Goal: Information Seeking & Learning: Learn about a topic

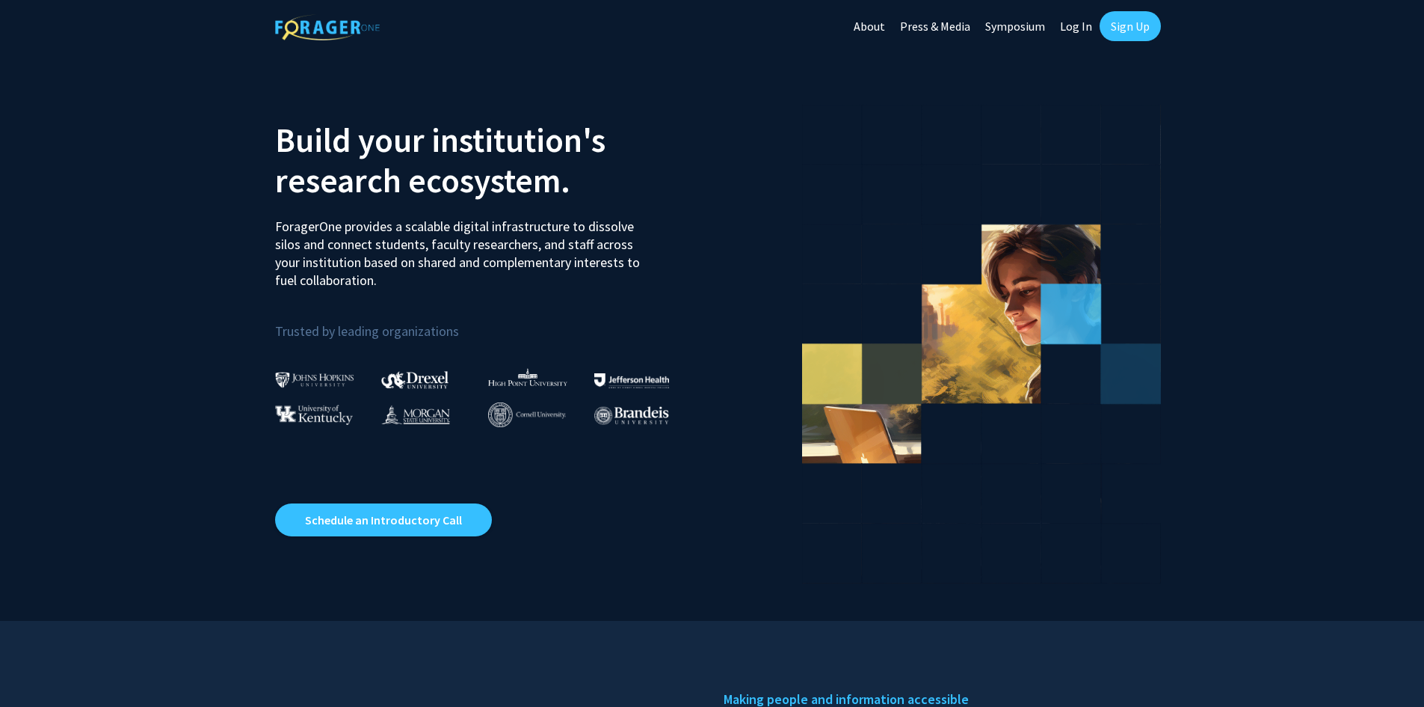
click at [1085, 30] on link "Log In" at bounding box center [1076, 26] width 47 height 52
select select
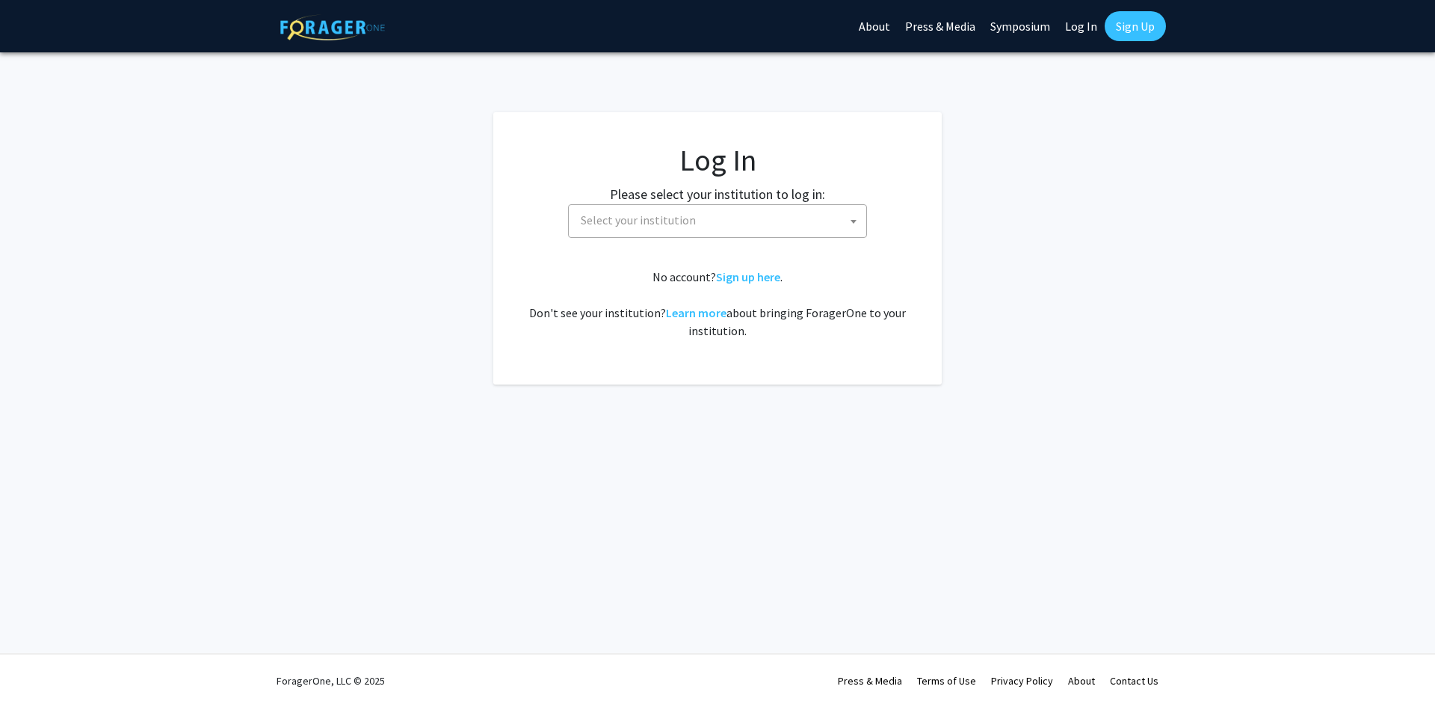
click at [638, 227] on span "Select your institution" at bounding box center [638, 219] width 115 height 15
type input "dre"
select select "6"
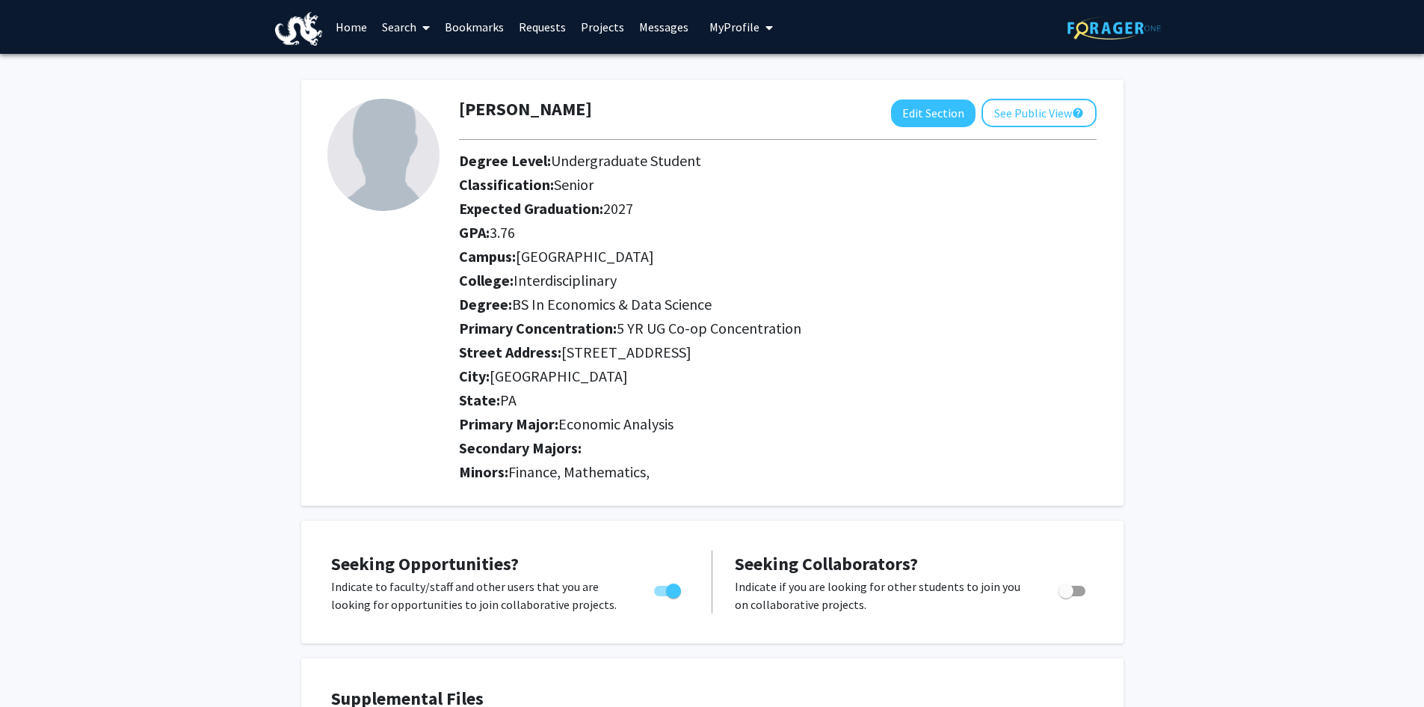
click at [407, 18] on link "Search" at bounding box center [406, 27] width 63 height 52
click at [360, 27] on link "Home" at bounding box center [351, 27] width 46 height 52
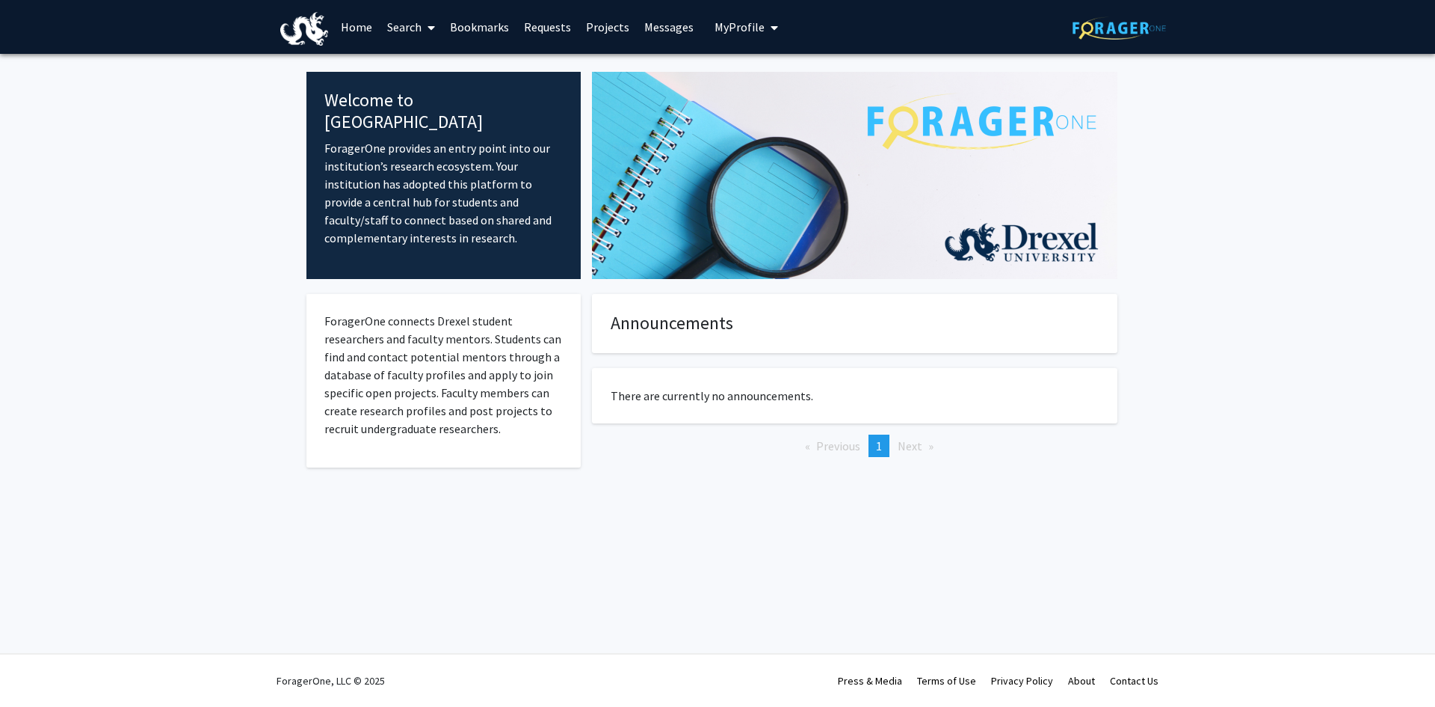
click at [389, 43] on link "Search" at bounding box center [411, 27] width 63 height 52
click at [427, 77] on span "Faculty/Staff" at bounding box center [435, 69] width 110 height 30
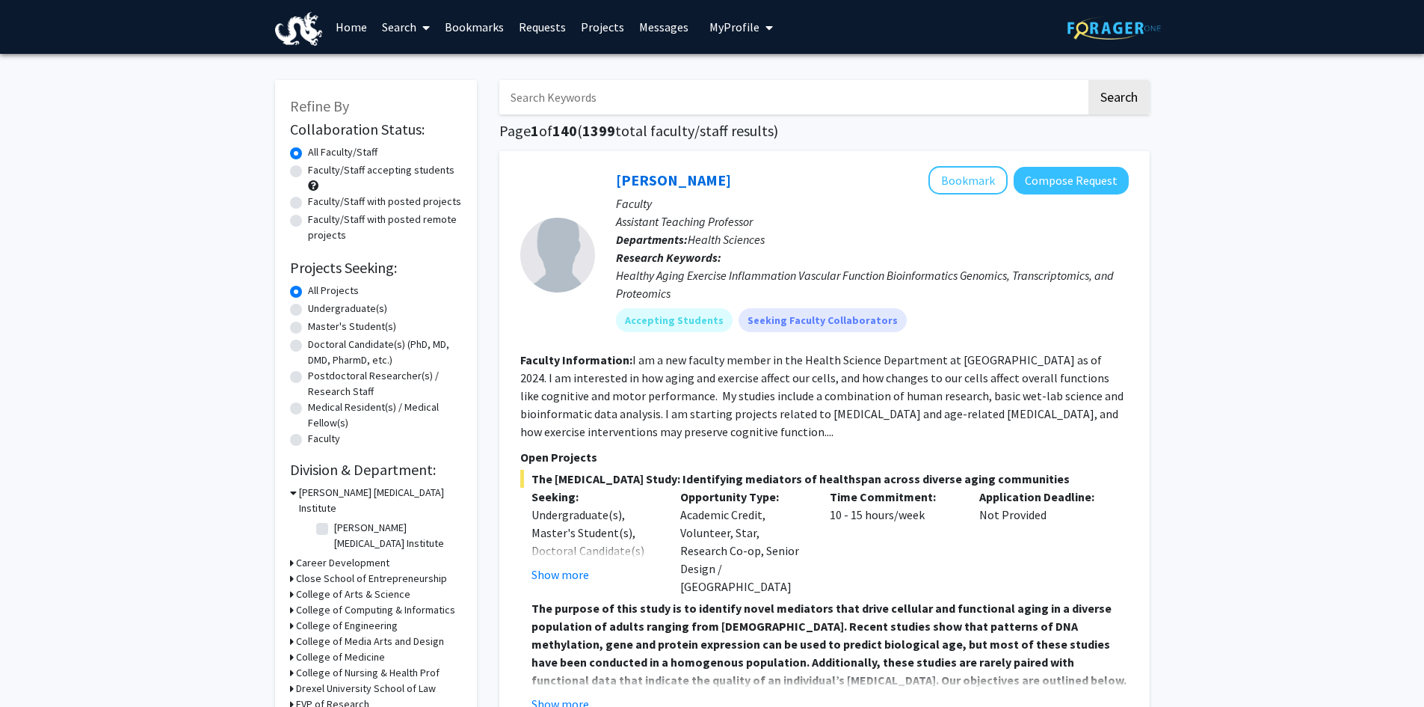
click at [635, 89] on input "Search Keywords" at bounding box center [792, 97] width 587 height 34
click at [308, 309] on label "Undergraduate(s)" at bounding box center [347, 309] width 79 height 16
click at [308, 309] on input "Undergraduate(s)" at bounding box center [313, 306] width 10 height 10
radio input "true"
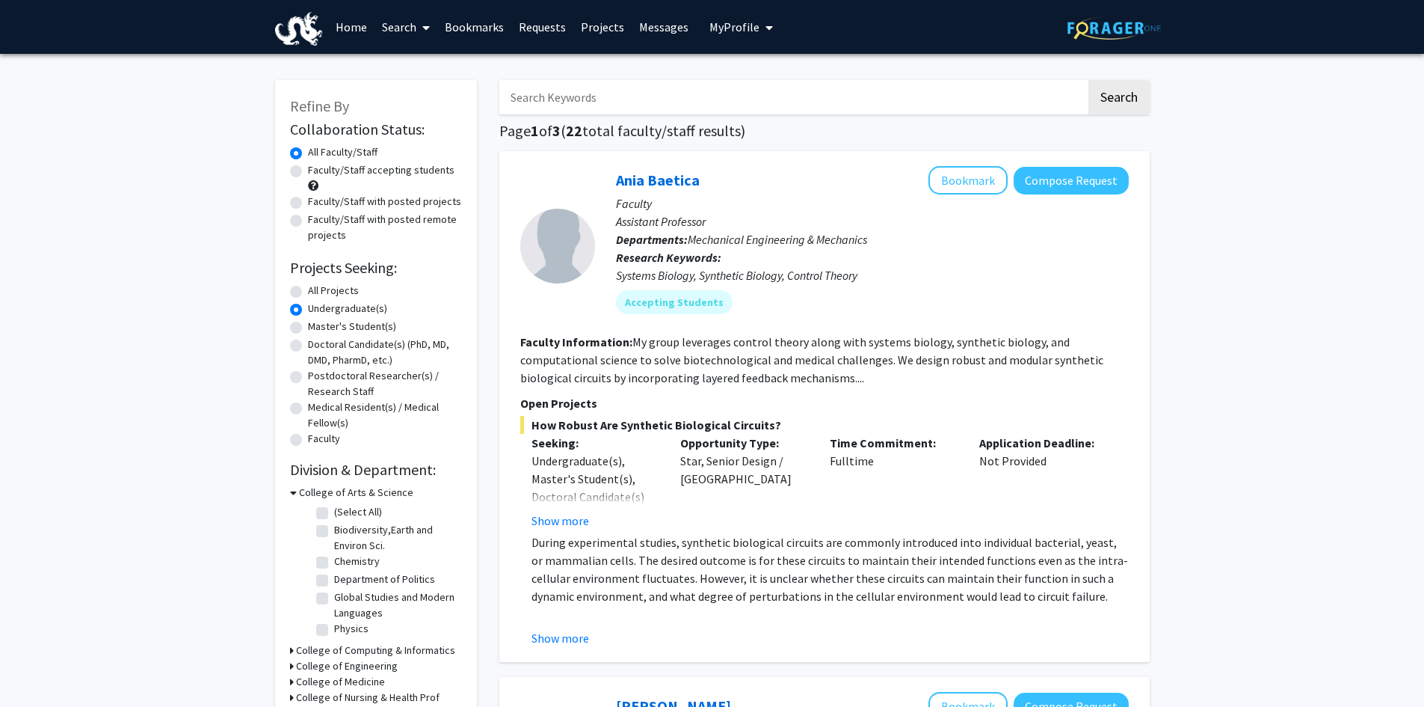
click at [407, 173] on label "Faculty/Staff accepting students" at bounding box center [381, 170] width 147 height 16
click at [318, 172] on input "Faculty/Staff accepting students" at bounding box center [313, 167] width 10 height 10
radio input "true"
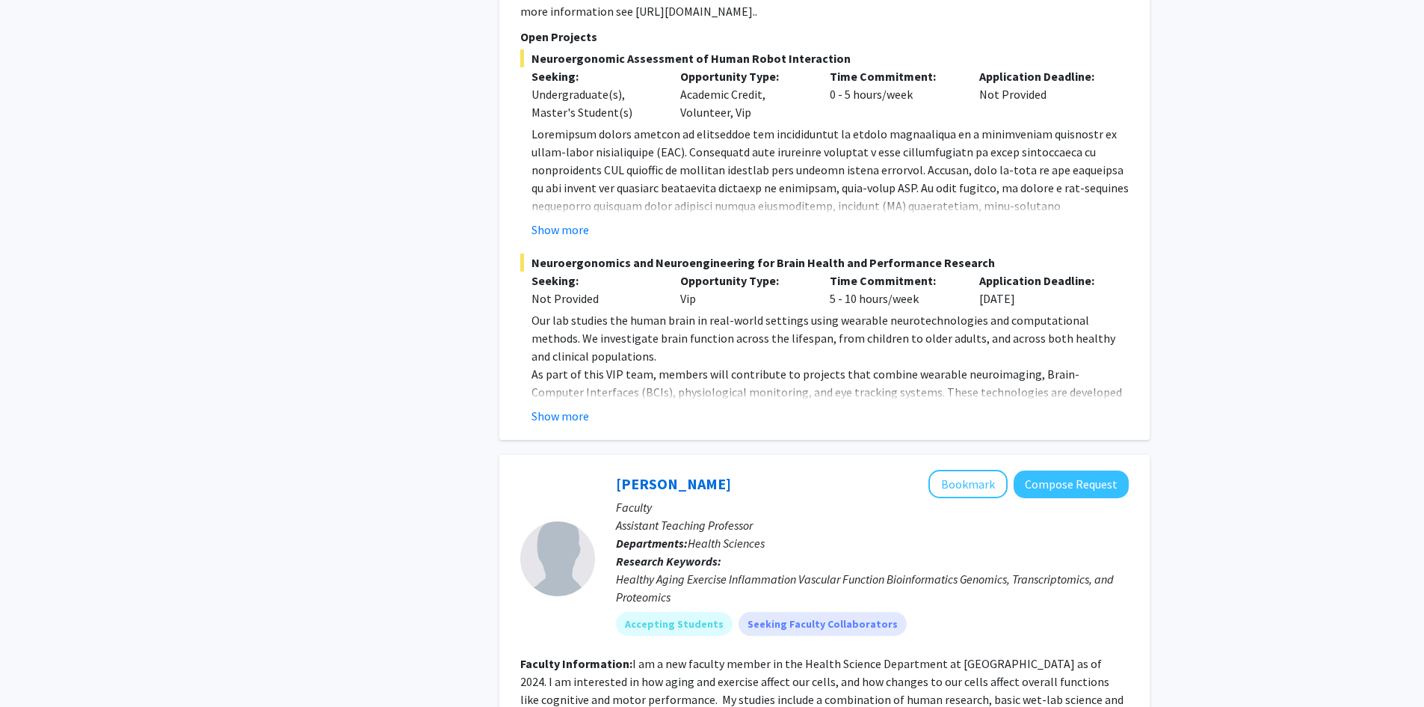
scroll to position [4785, 0]
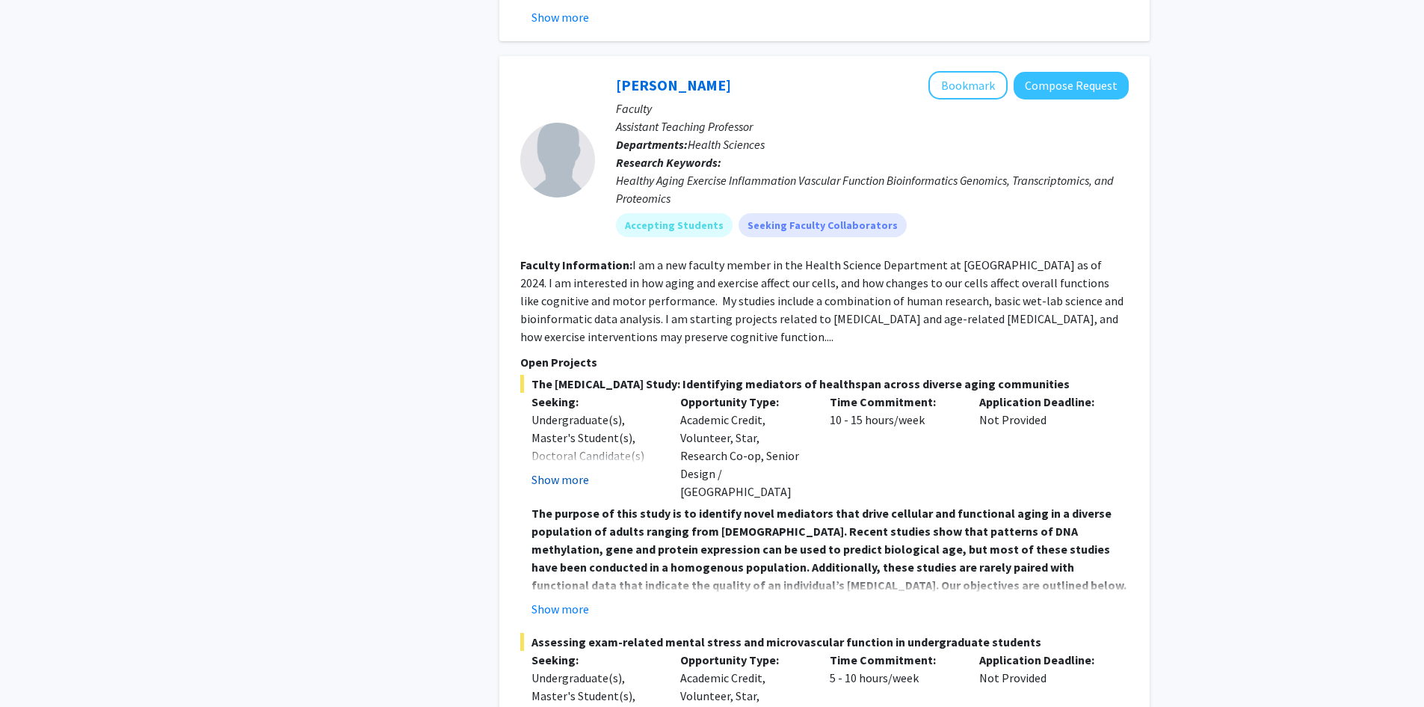
click at [564, 470] on button "Show more" at bounding box center [561, 479] width 58 height 18
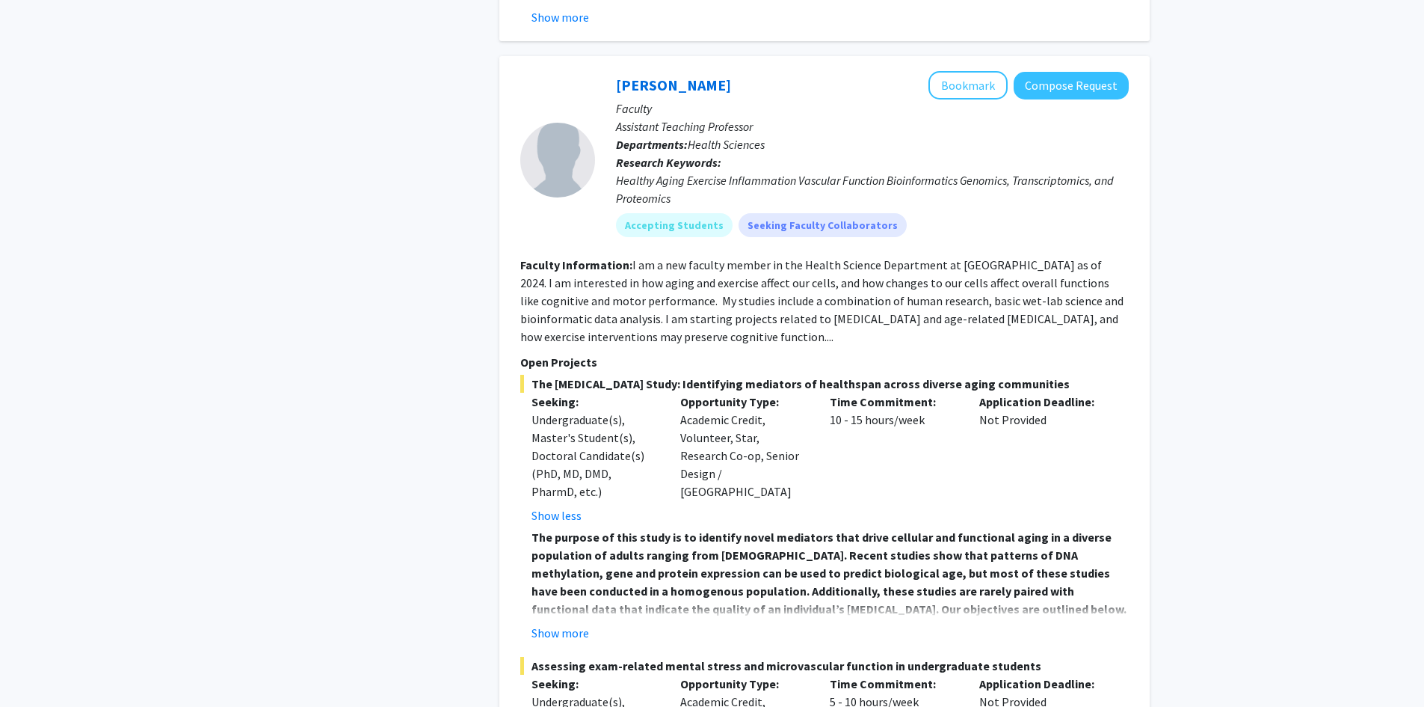
click at [554, 547] on fg-read-more "The purpose of this study is to identify novel mediators that drive cellular an…" at bounding box center [824, 585] width 609 height 114
click at [551, 624] on button "Show more" at bounding box center [561, 633] width 58 height 18
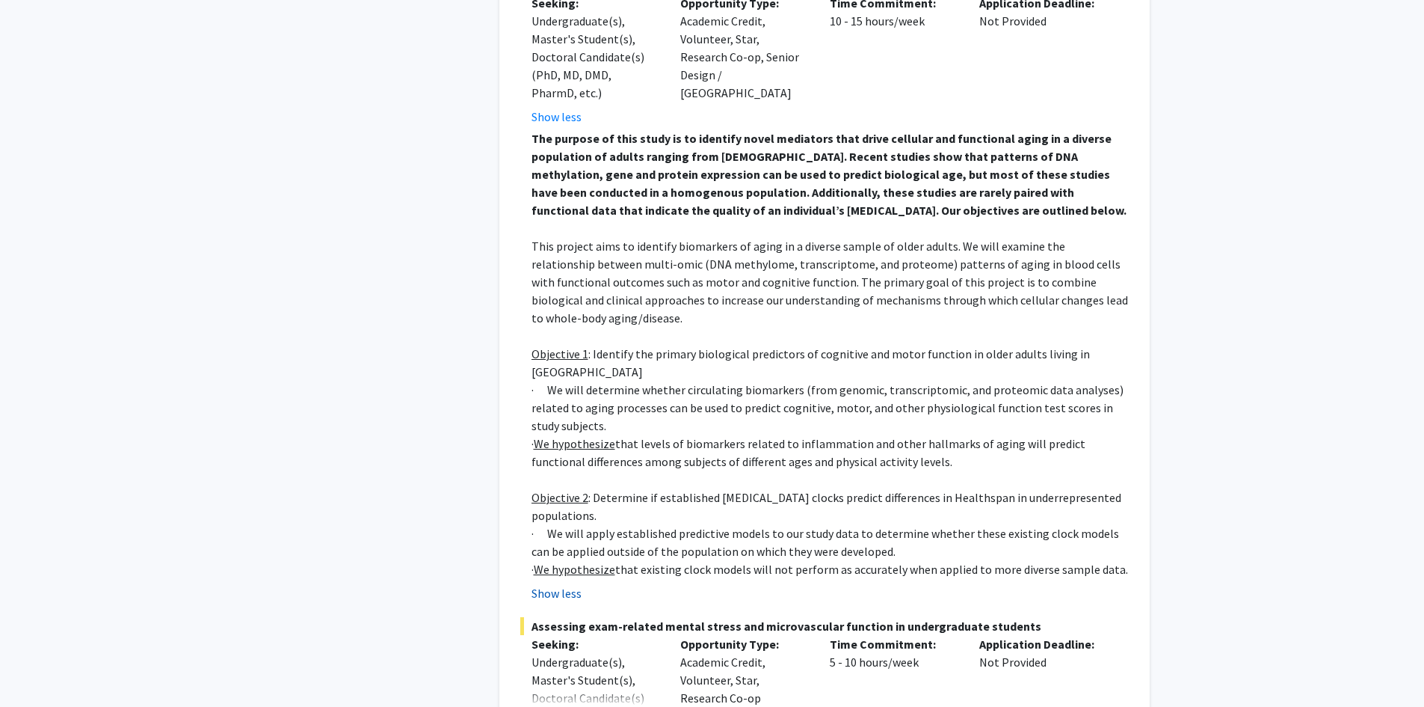
scroll to position [5383, 0]
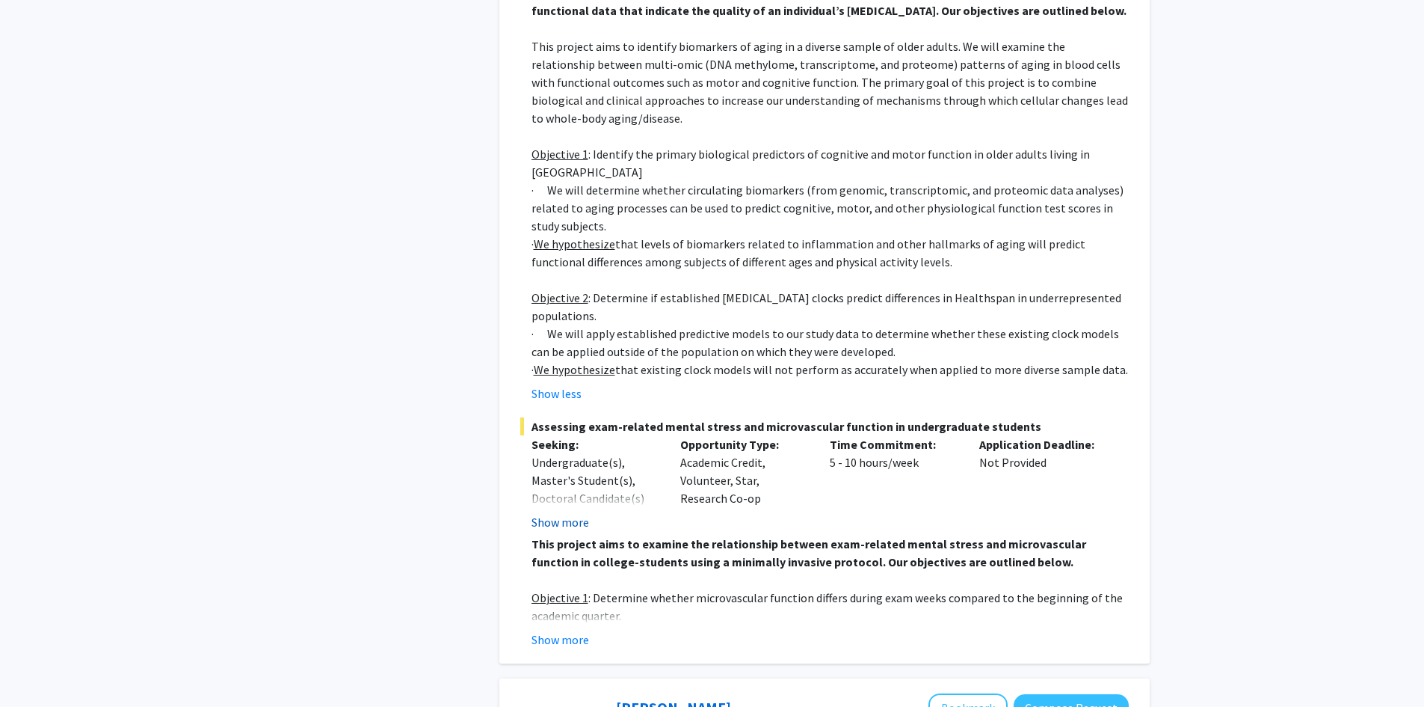
click at [557, 513] on button "Show more" at bounding box center [561, 522] width 58 height 18
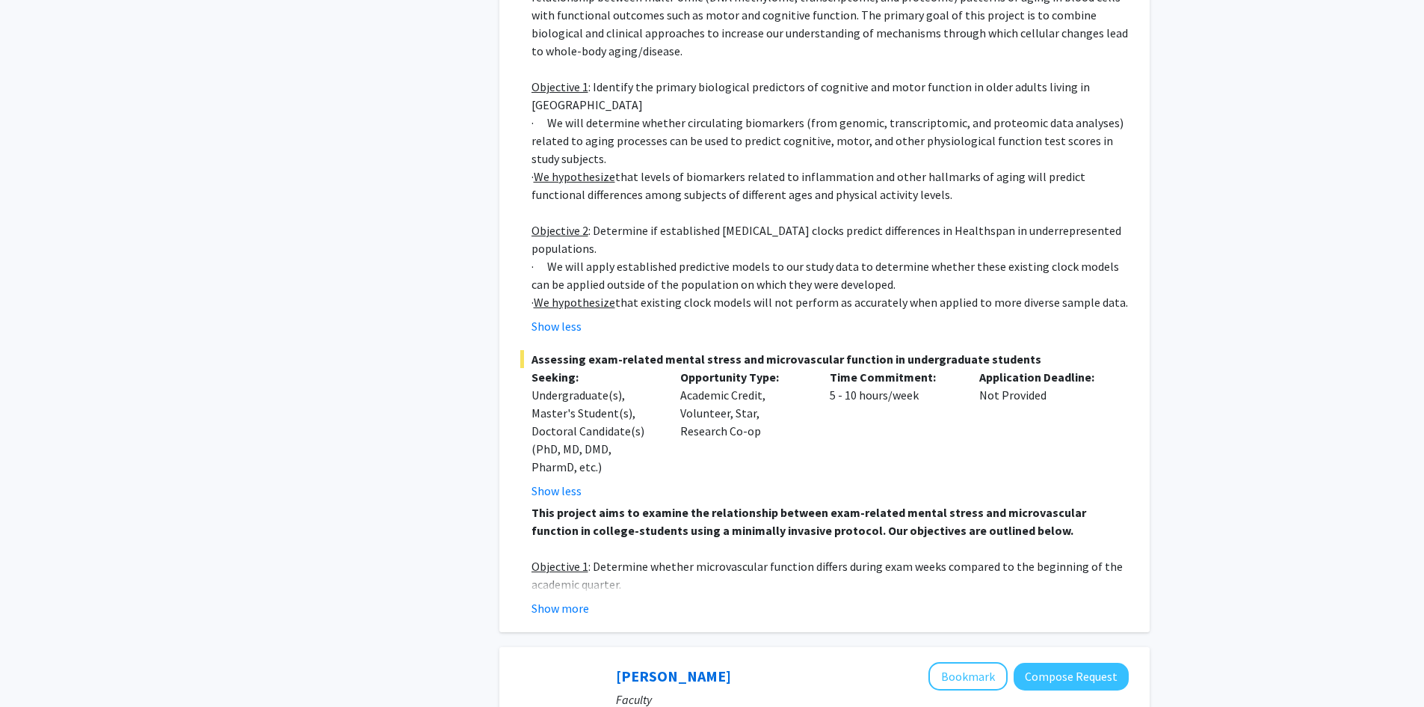
scroll to position [5483, 0]
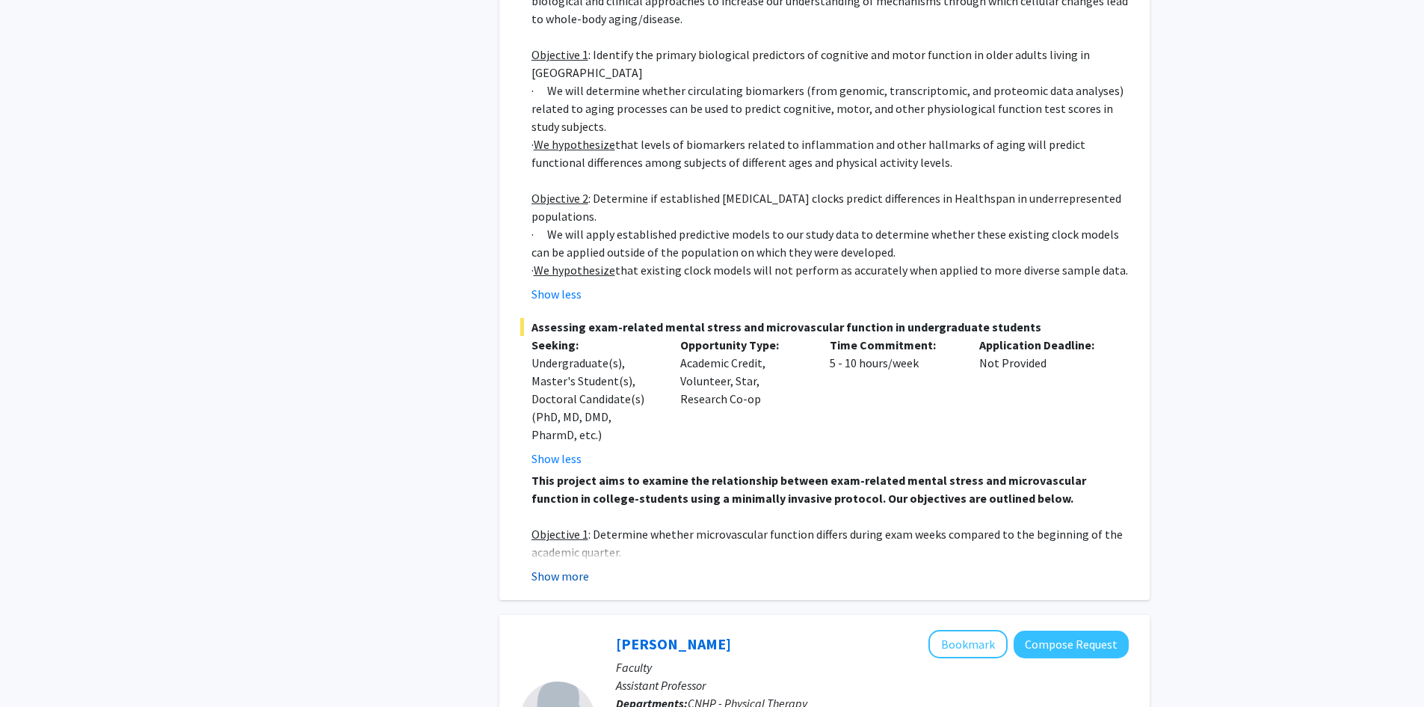
click at [558, 567] on button "Show more" at bounding box center [561, 576] width 58 height 18
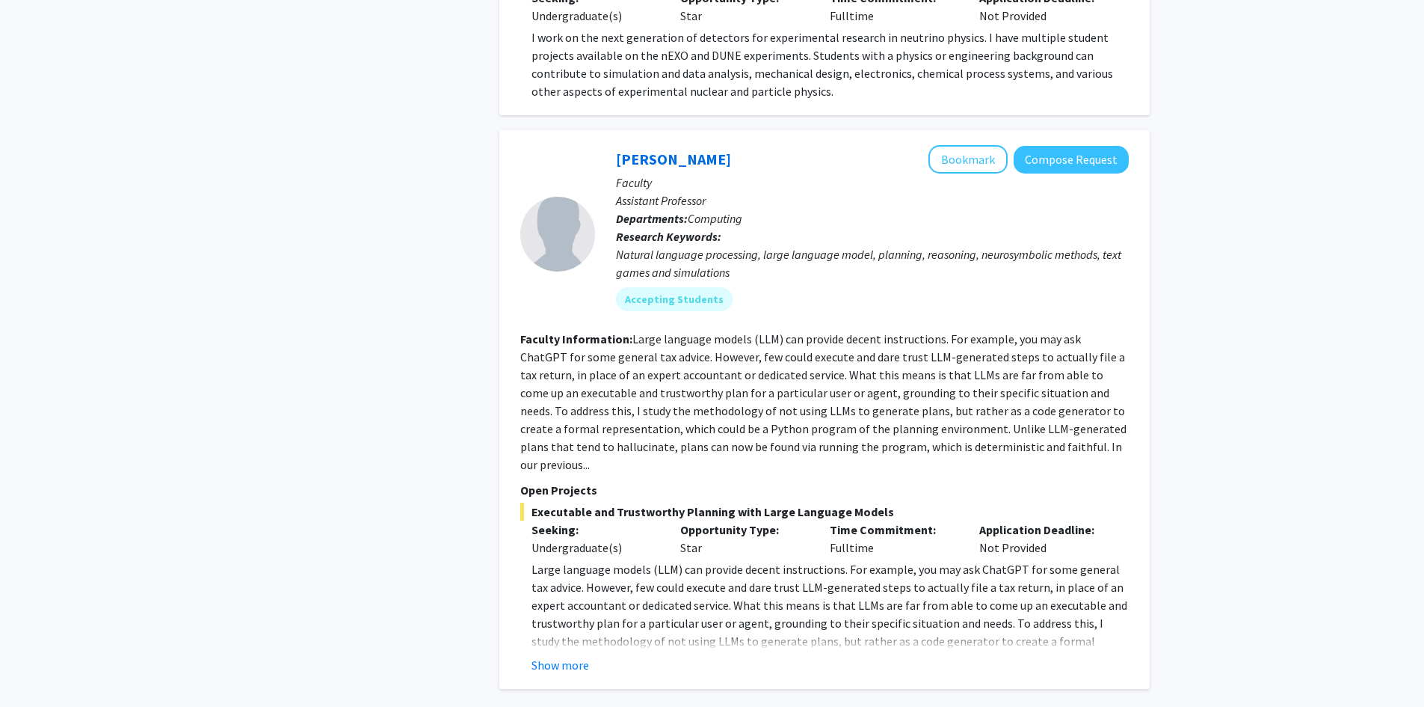
scroll to position [7633, 0]
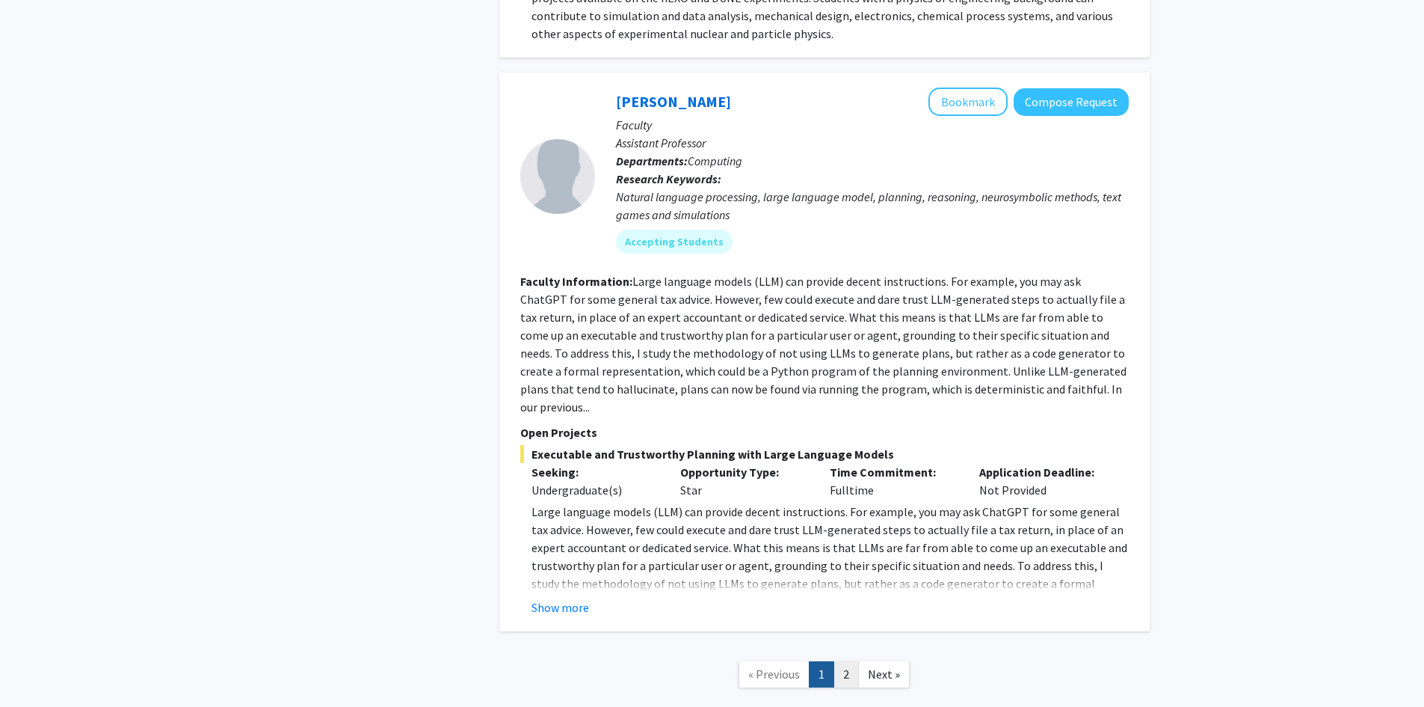
click at [849, 661] on link "2" at bounding box center [846, 674] width 25 height 26
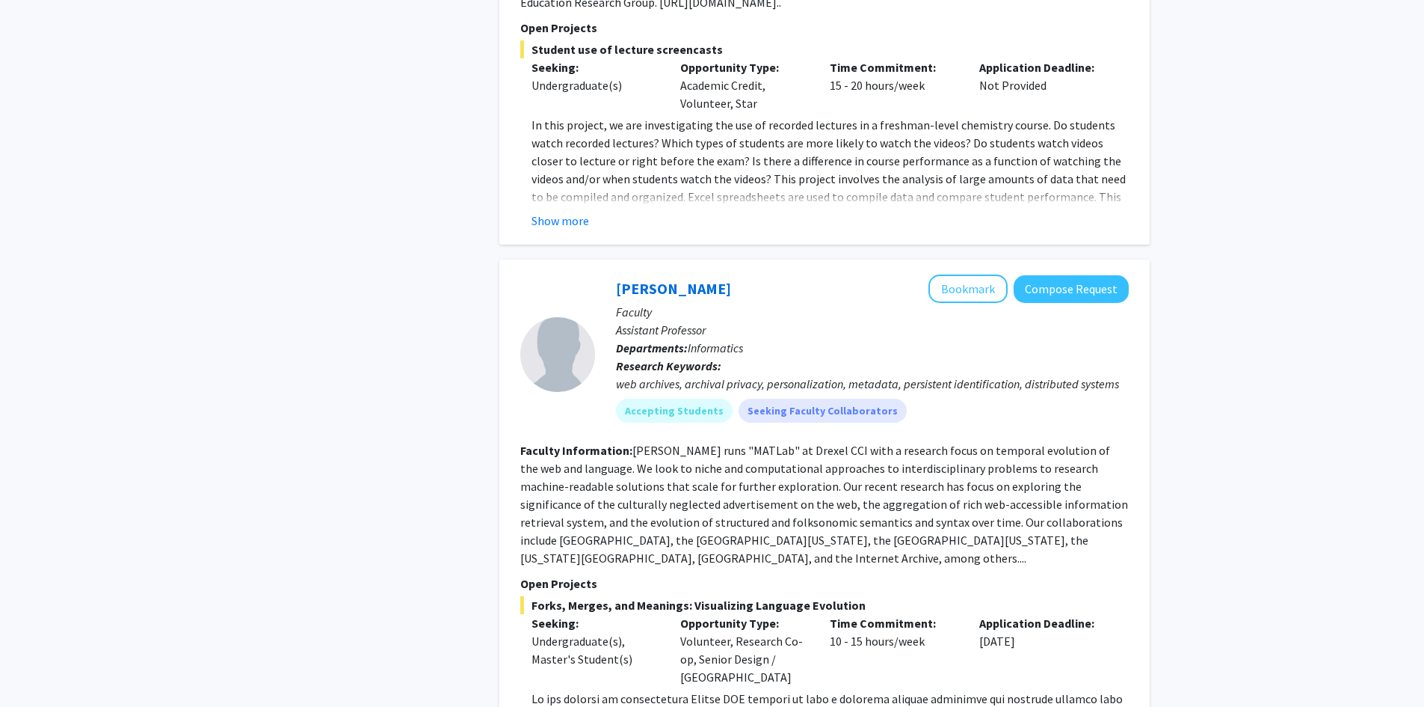
scroll to position [1994, 0]
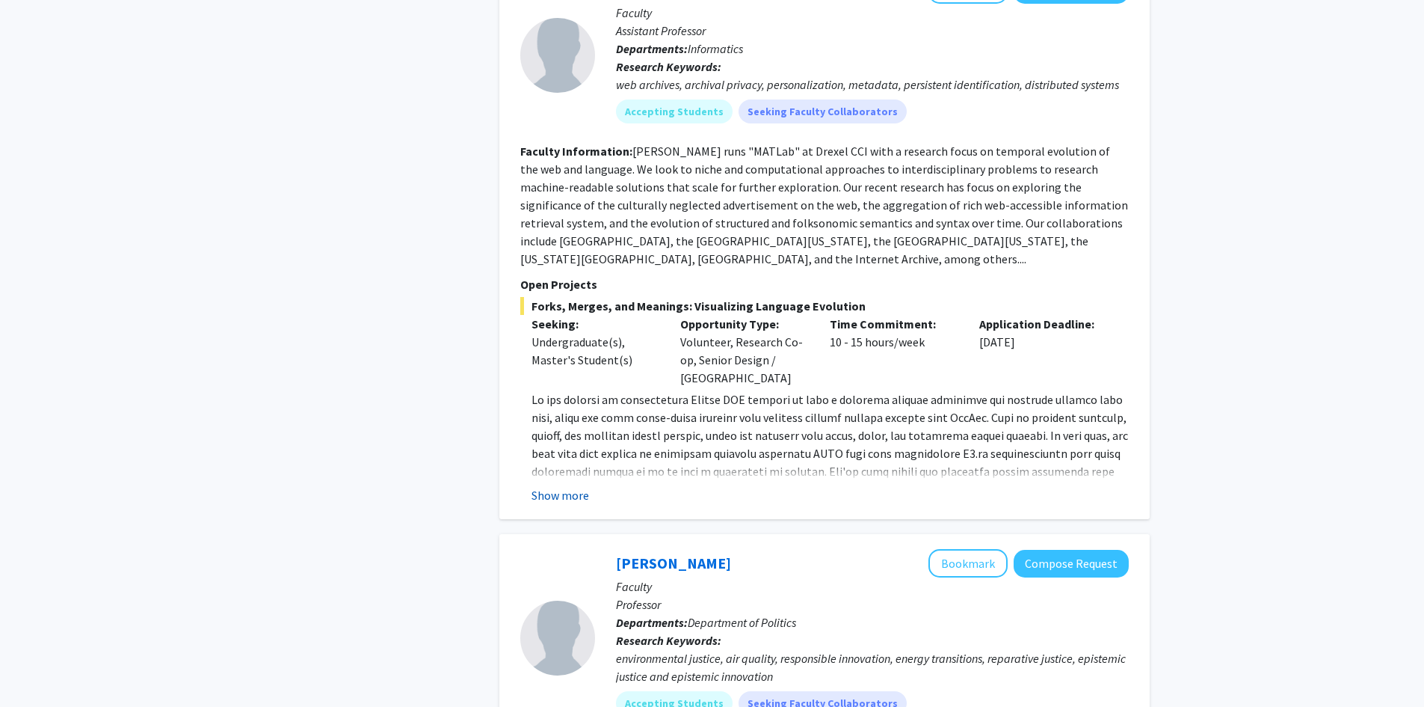
click at [566, 497] on button "Show more" at bounding box center [561, 495] width 58 height 18
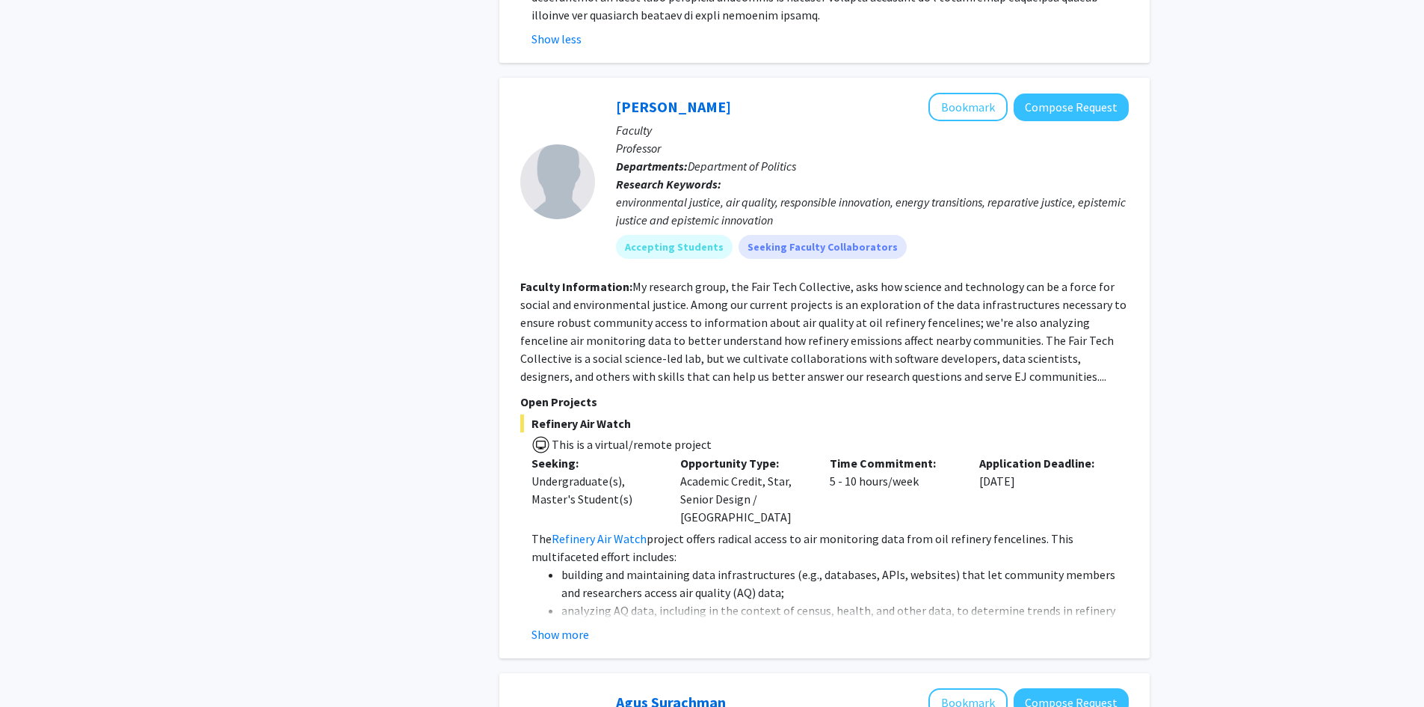
scroll to position [2692, 0]
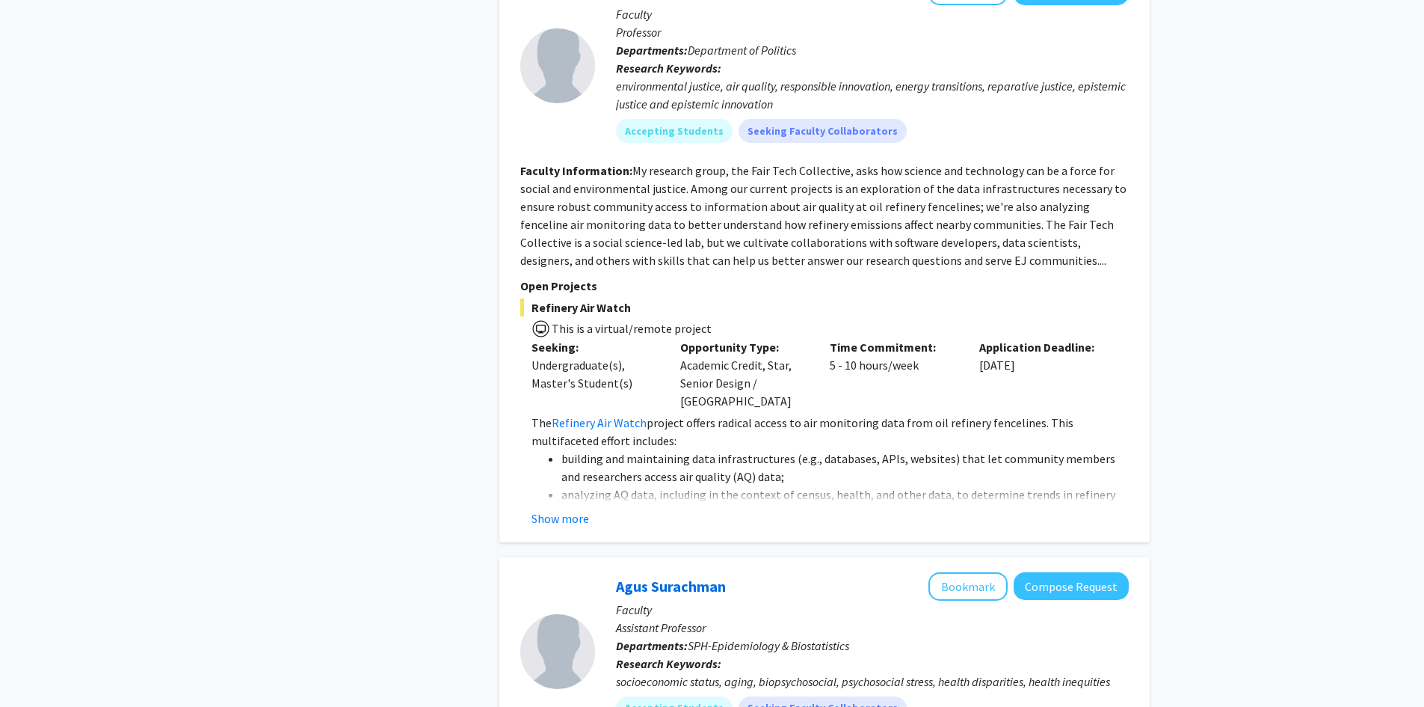
click at [547, 488] on fg-read-more "The Refinery Air Watch project offers radical access to air monitoring data fro…" at bounding box center [824, 470] width 609 height 114
click at [547, 509] on button "Show more" at bounding box center [561, 518] width 58 height 18
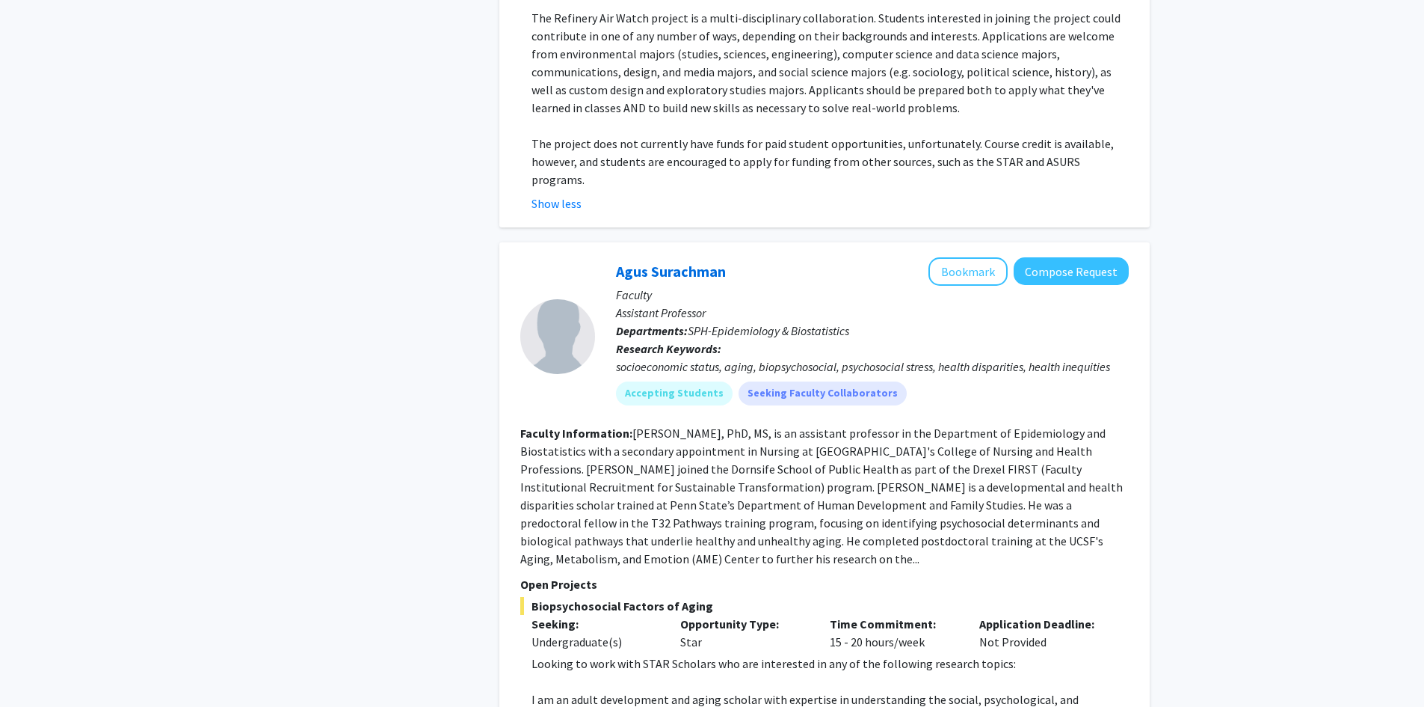
scroll to position [3389, 0]
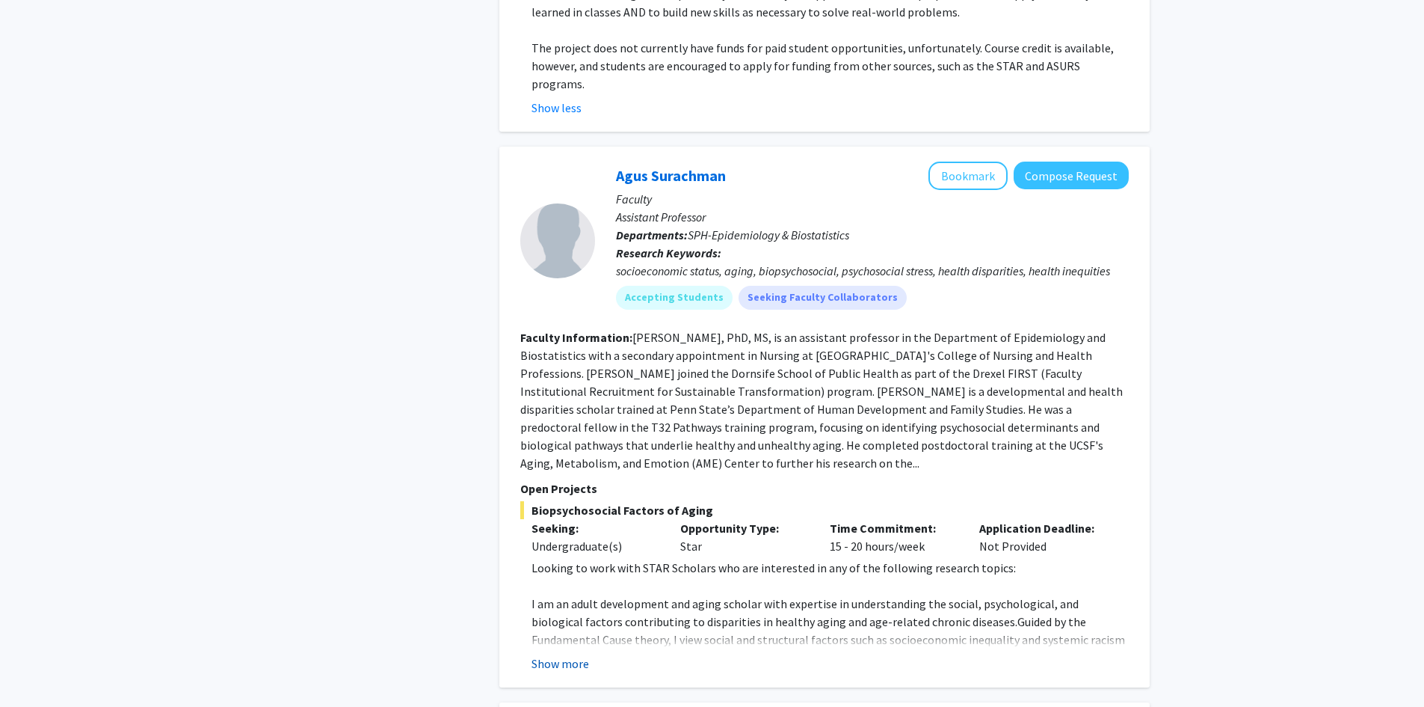
click at [576, 654] on button "Show more" at bounding box center [561, 663] width 58 height 18
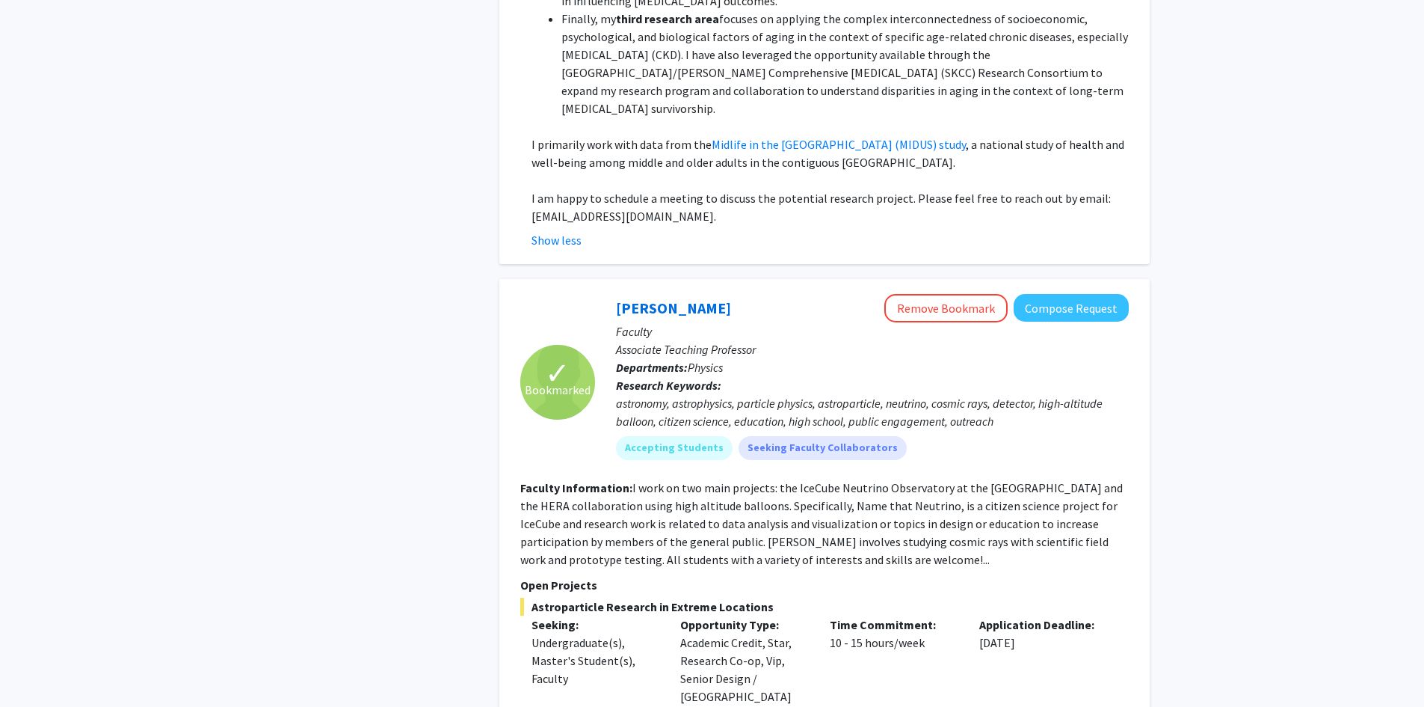
scroll to position [4486, 0]
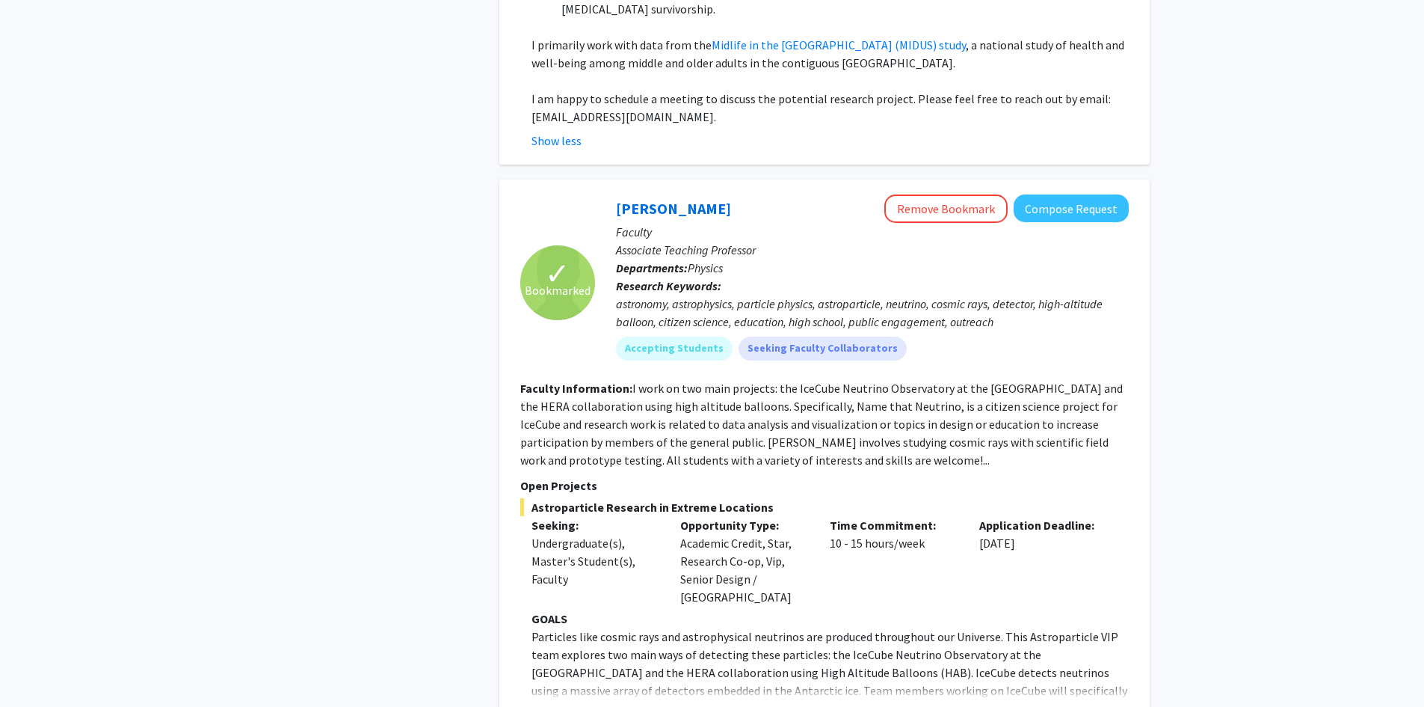
click at [563, 705] on button "Show more" at bounding box center [561, 714] width 58 height 18
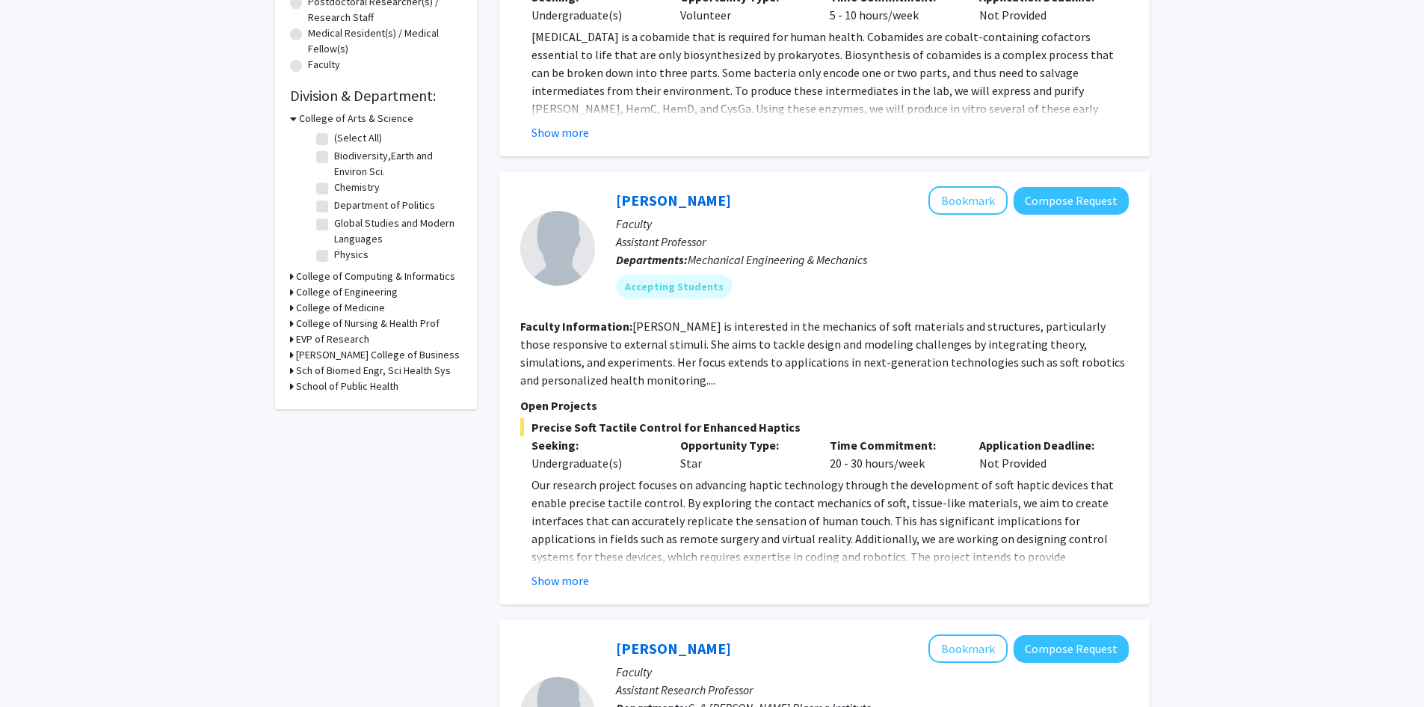
scroll to position [0, 0]
